Goal: Information Seeking & Learning: Learn about a topic

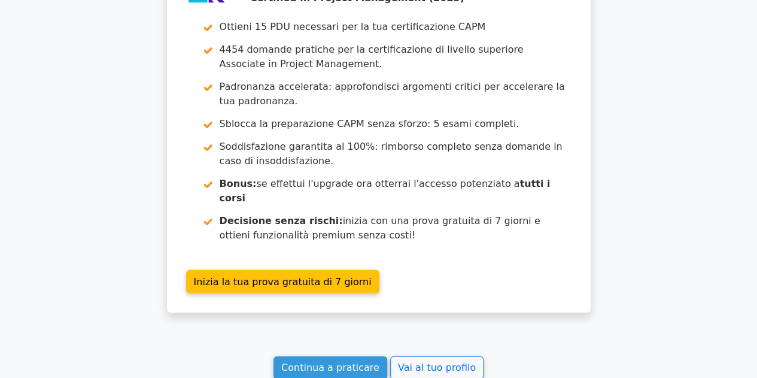
scroll to position [3436, 0]
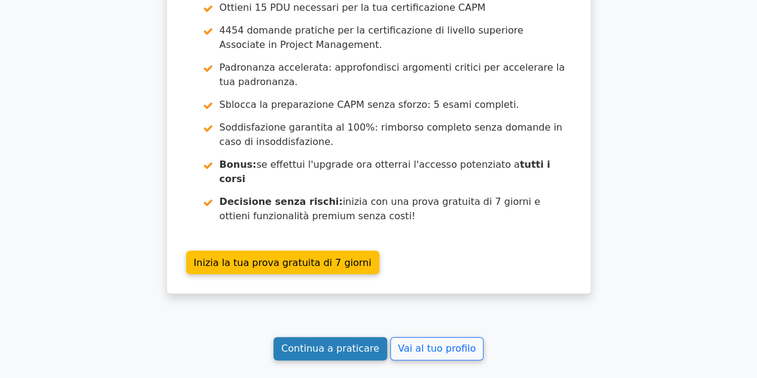
click at [332, 343] on font "Continua a praticare" at bounding box center [330, 348] width 98 height 11
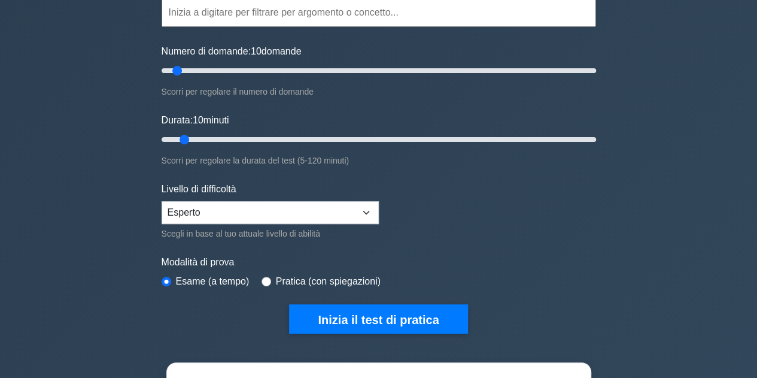
scroll to position [144, 0]
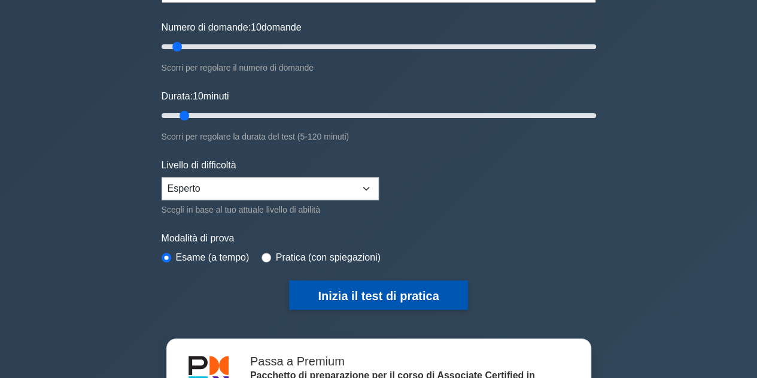
click at [357, 283] on button "Inizia il test di pratica" at bounding box center [378, 294] width 178 height 29
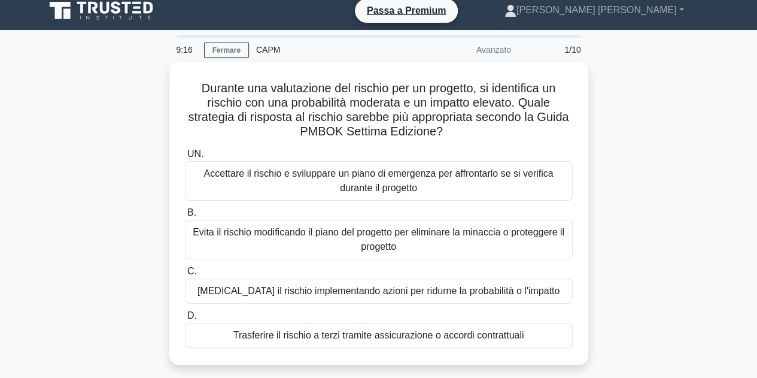
scroll to position [5, 0]
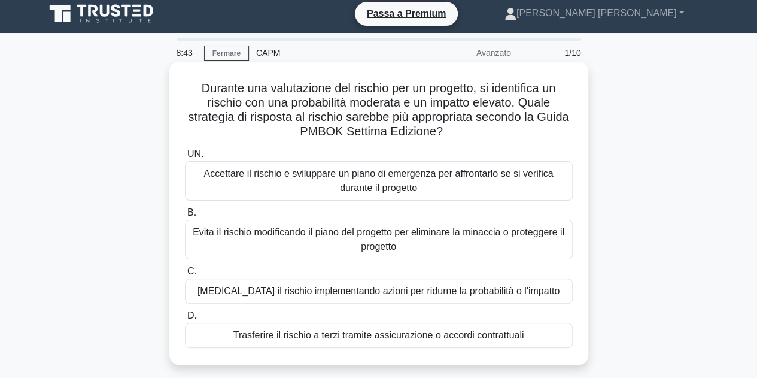
click at [502, 295] on font "[MEDICAL_DATA] il rischio implementando azioni per ridurne la probabilità o l'i…" at bounding box center [379, 290] width 362 height 10
click at [185, 275] on input "C. Mitigare il rischio implementando azioni per ridurne la probabilità o l'impa…" at bounding box center [185, 272] width 0 height 8
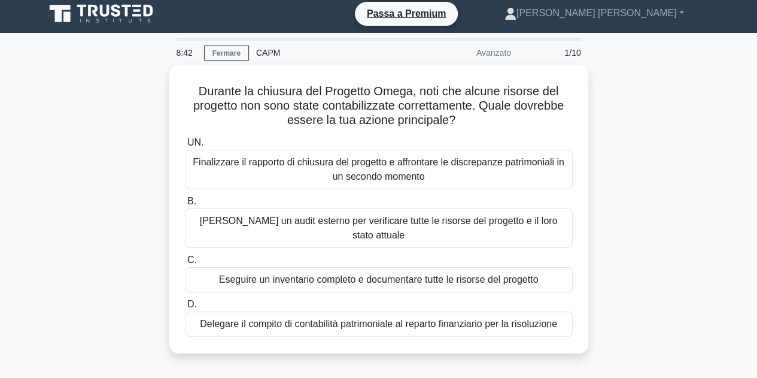
scroll to position [0, 0]
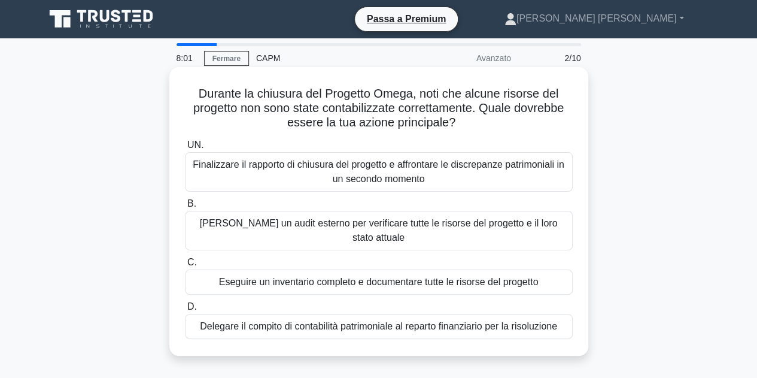
click at [539, 277] on font "Eseguire un inventario completo e documentare tutte le risorse del progetto" at bounding box center [379, 282] width 320 height 10
click at [185, 266] on input "C. Eseguire un inventario completo e documentare tutte le risorse del progetto" at bounding box center [185, 263] width 0 height 8
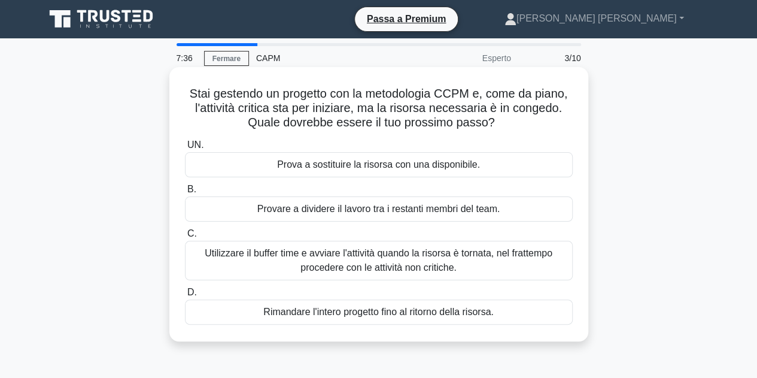
click at [481, 209] on font "Provare a dividere il lavoro tra i restanti membri del team." at bounding box center [378, 208] width 243 height 10
click at [185, 193] on input "B. Provare a dividere il lavoro tra i restanti membri del team." at bounding box center [185, 190] width 0 height 8
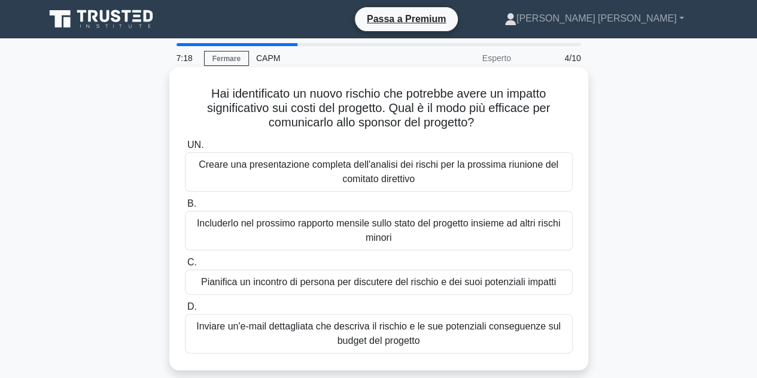
click at [560, 283] on div "Pianifica un incontro di persona per discutere del rischio e dei suoi potenzial…" at bounding box center [379, 281] width 388 height 25
click at [185, 266] on input "C. Pianifica un incontro di persona per discutere del rischio e dei suoi potenz…" at bounding box center [185, 263] width 0 height 8
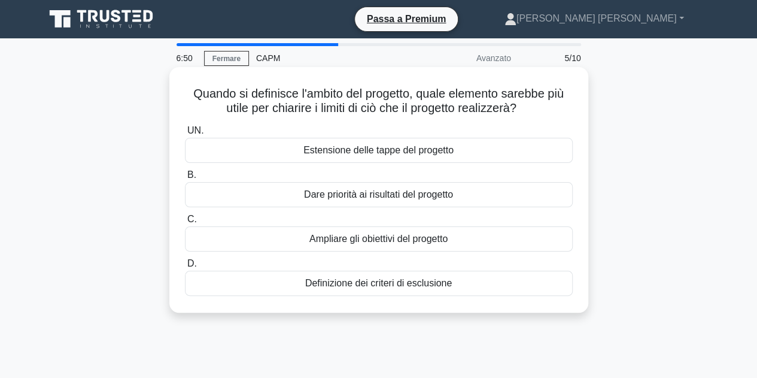
click at [446, 284] on font "Definizione dei criteri di esclusione" at bounding box center [378, 283] width 147 height 10
click at [185, 268] on input "D. Definizione dei criteri di esclusione" at bounding box center [185, 264] width 0 height 8
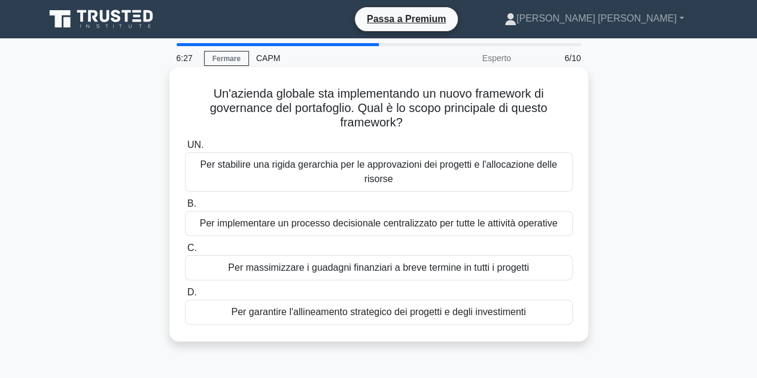
click at [504, 318] on font "Per garantire l'allineamento strategico dei progetti e degli investimenti" at bounding box center [378, 312] width 294 height 14
click at [185, 296] on input "D. Per garantire l'allineamento strategico dei progetti e degli investimenti" at bounding box center [185, 292] width 0 height 8
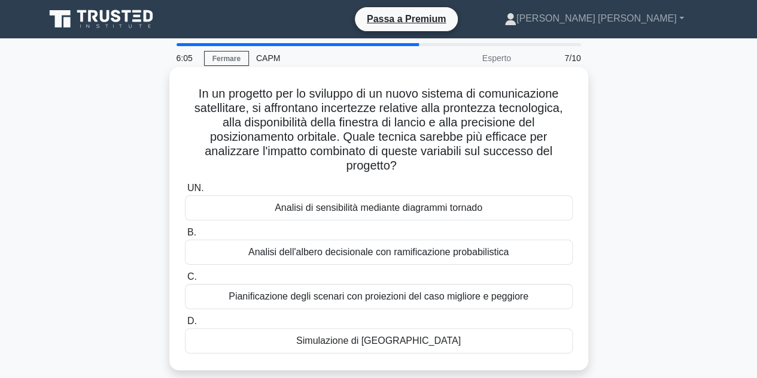
click at [408, 339] on font "Simulazione di Monte Carlo" at bounding box center [378, 340] width 165 height 10
click at [185, 325] on input "D. Simulazione di Monte Carlo" at bounding box center [185, 321] width 0 height 8
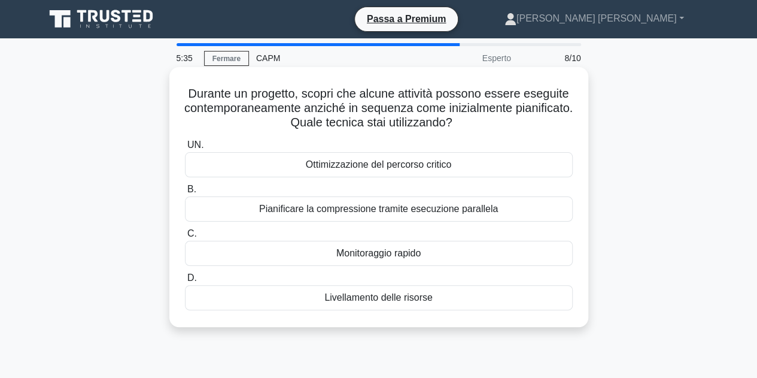
click at [424, 253] on div "Monitoraggio rapido" at bounding box center [379, 253] width 388 height 25
click at [185, 238] on input "C. Monitoraggio rapido" at bounding box center [185, 234] width 0 height 8
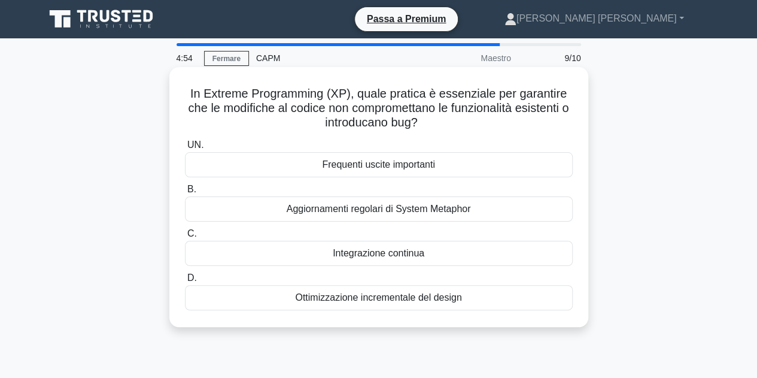
click at [359, 255] on font "Integrazione continua" at bounding box center [379, 253] width 92 height 10
click at [185, 238] on input "C. Integrazione continua" at bounding box center [185, 234] width 0 height 8
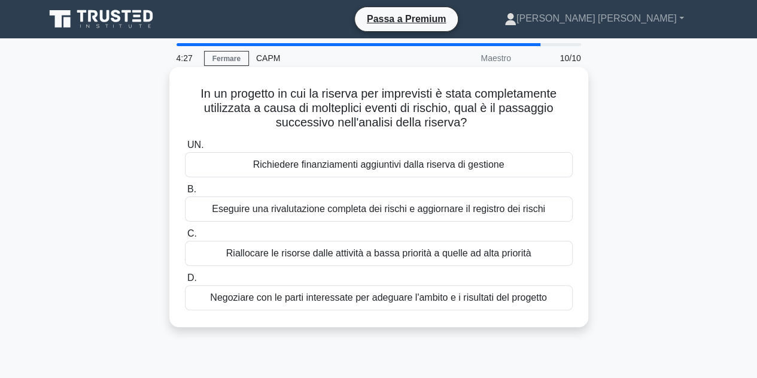
click at [551, 210] on div "Eseguire una rivalutazione completa dei rischi e aggiornare il registro dei ris…" at bounding box center [379, 208] width 388 height 25
click at [185, 193] on input "B. Eseguire una rivalutazione completa dei rischi e aggiornare il registro dei …" at bounding box center [185, 190] width 0 height 8
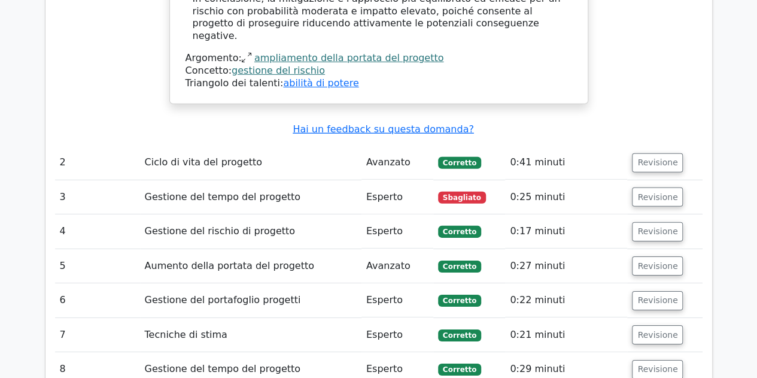
scroll to position [1755, 0]
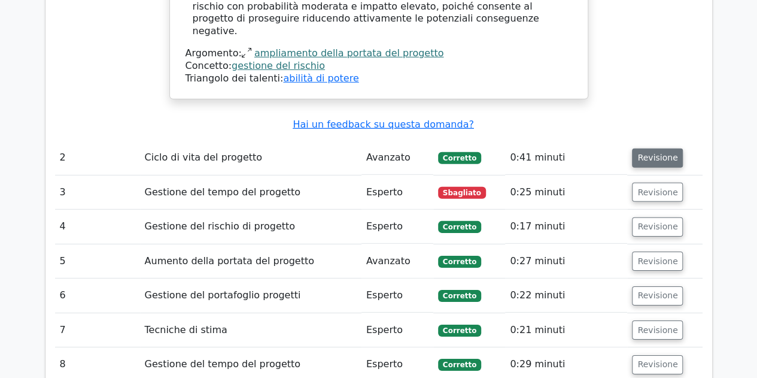
click at [652, 153] on font "Revisione" at bounding box center [657, 158] width 40 height 10
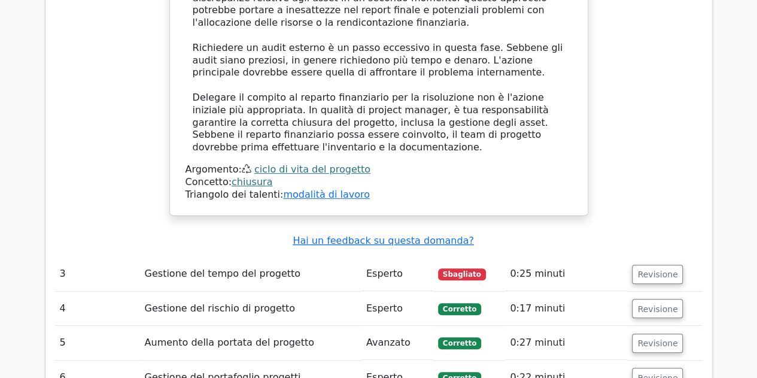
scroll to position [2426, 0]
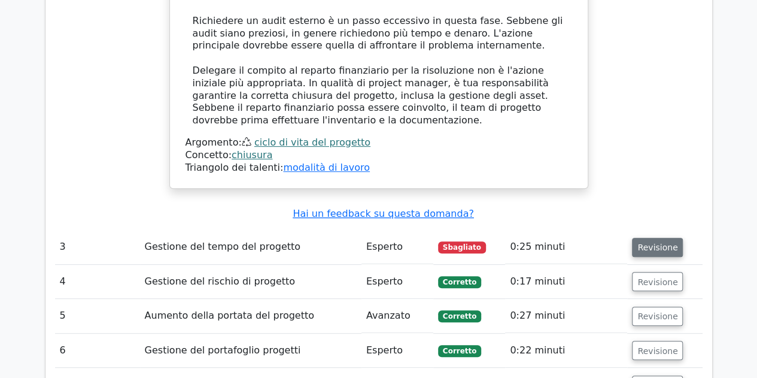
click at [652, 242] on font "Revisione" at bounding box center [657, 247] width 40 height 10
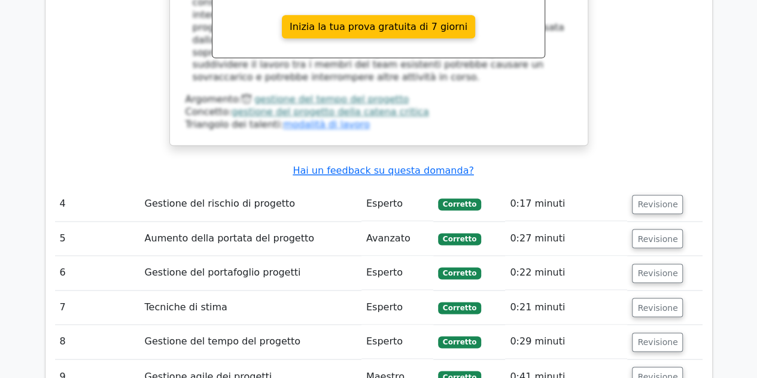
scroll to position [3048, 0]
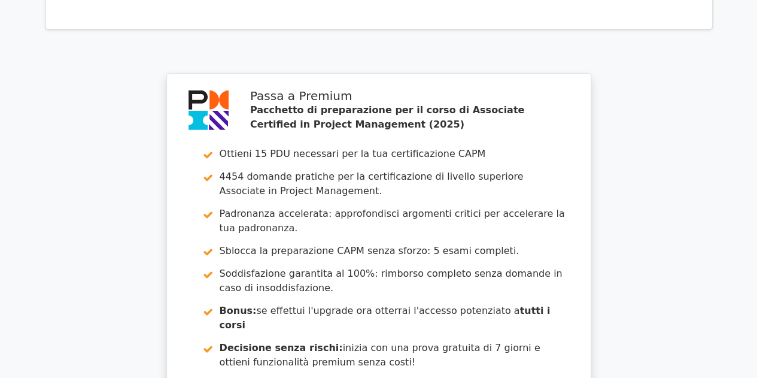
scroll to position [4277, 0]
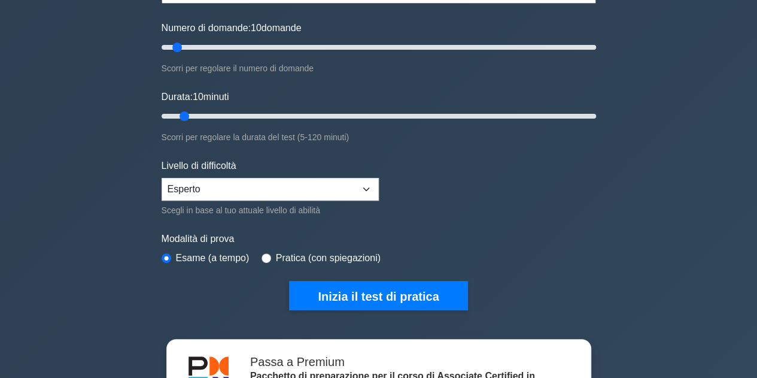
scroll to position [144, 0]
